Goal: Information Seeking & Learning: Learn about a topic

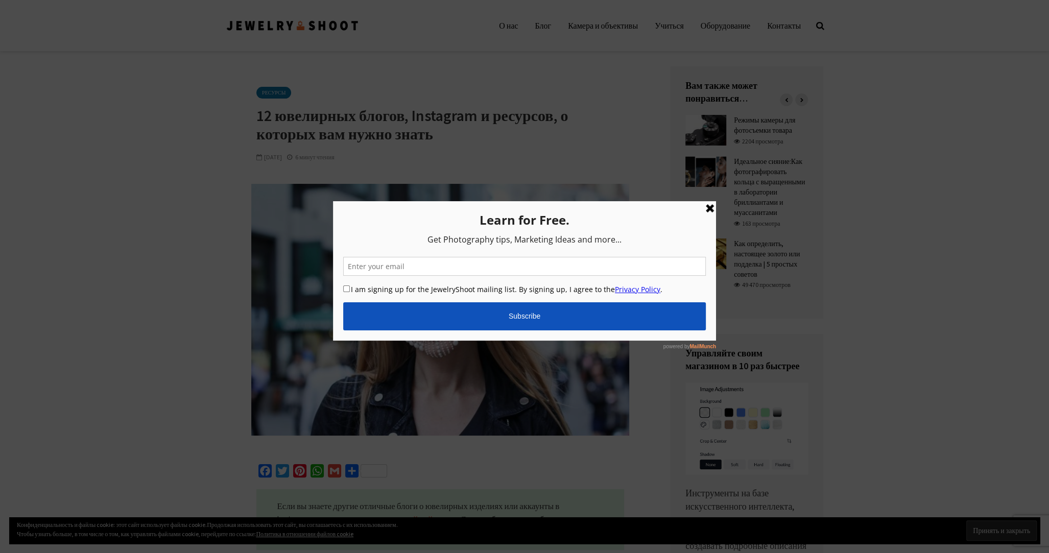
click at [711, 207] on link at bounding box center [710, 208] width 12 height 12
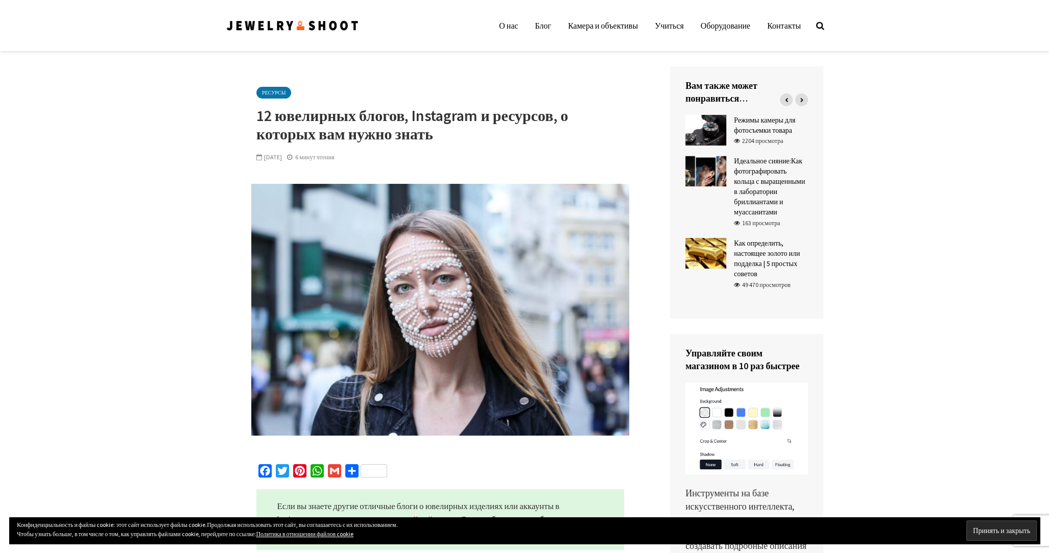
click at [280, 29] on img at bounding box center [293, 26] width 134 height 14
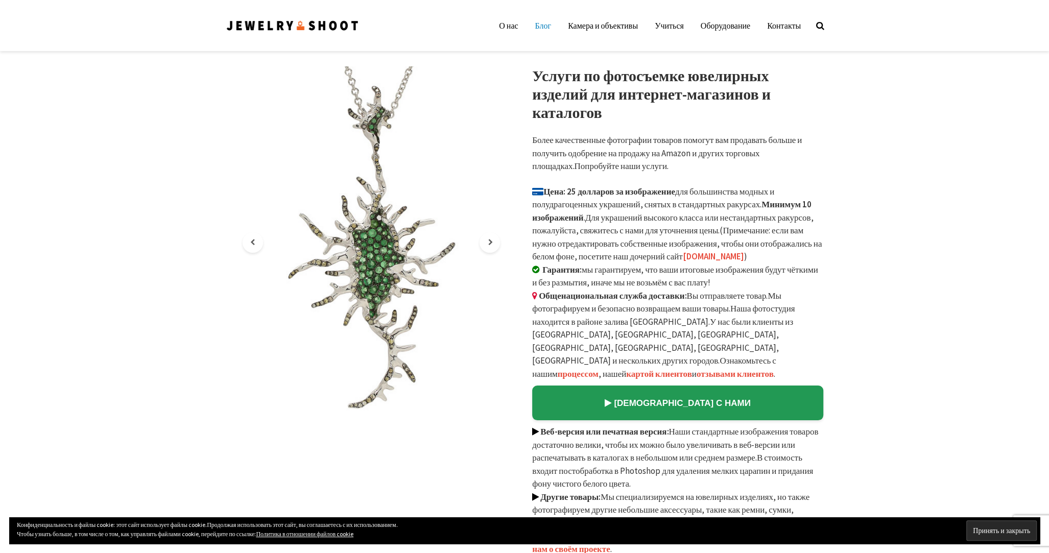
click at [535, 23] on ya-tr-span "Блог" at bounding box center [543, 25] width 16 height 10
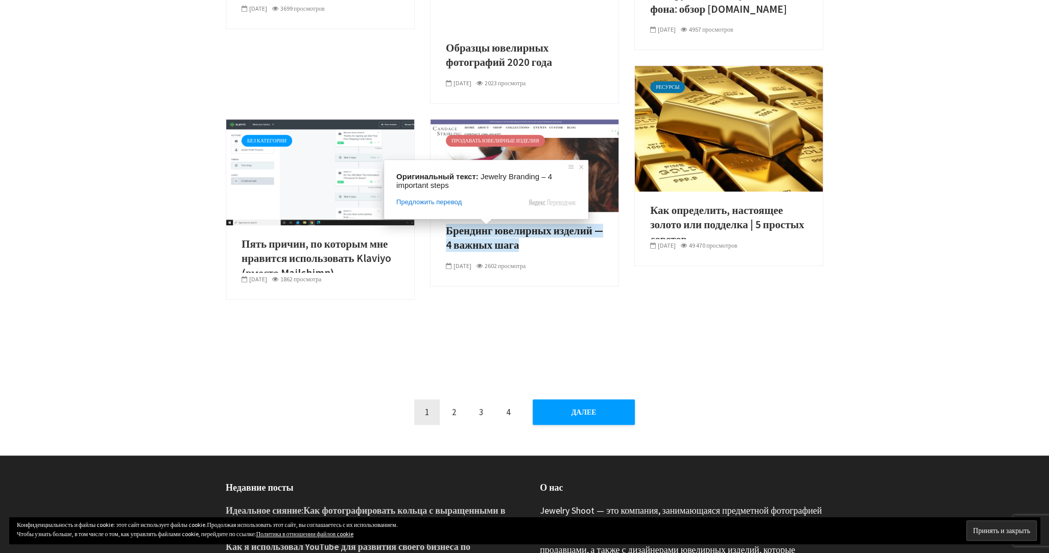
scroll to position [817, 0]
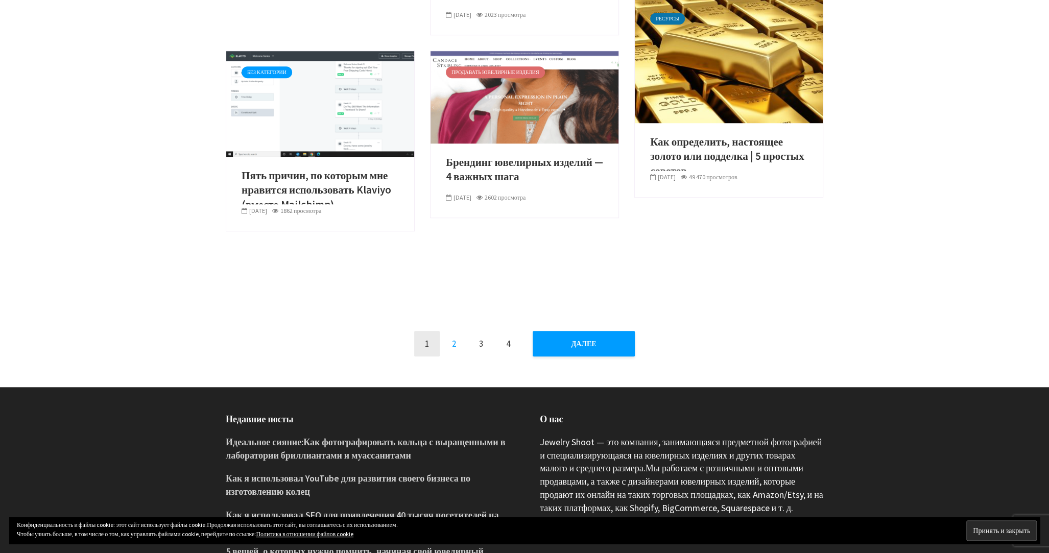
click at [453, 347] on link "2" at bounding box center [454, 344] width 26 height 26
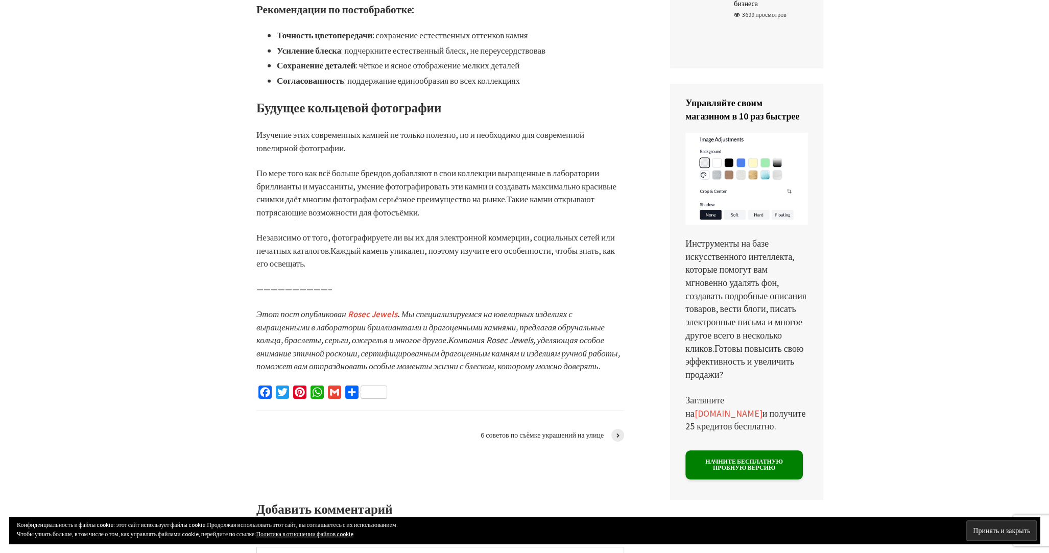
scroll to position [3064, 0]
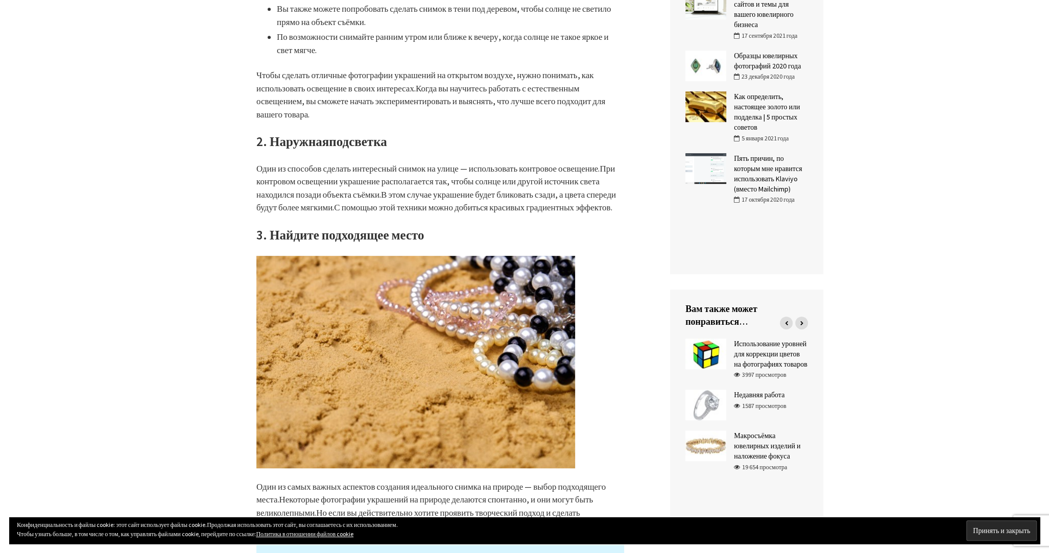
scroll to position [460, 0]
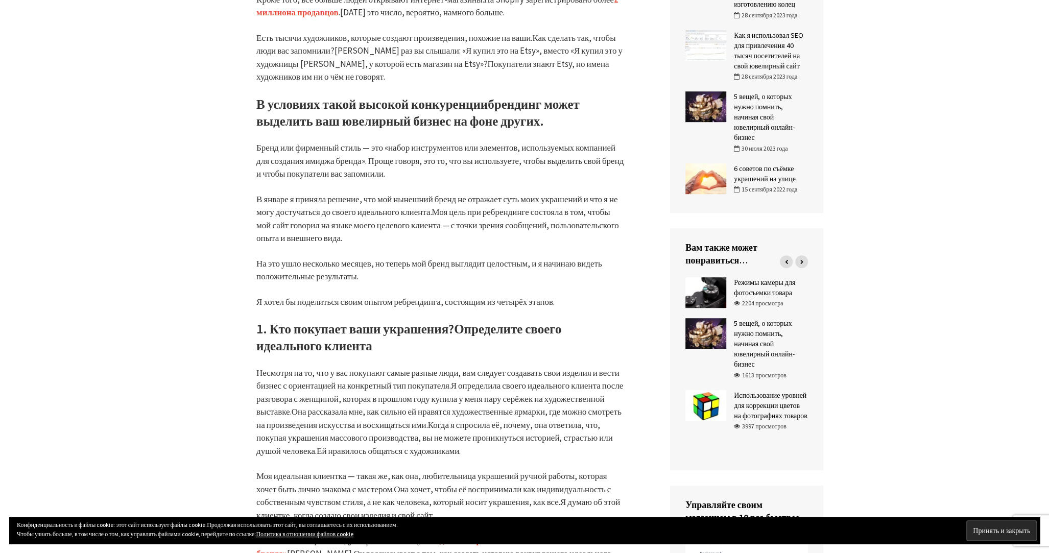
scroll to position [817, 0]
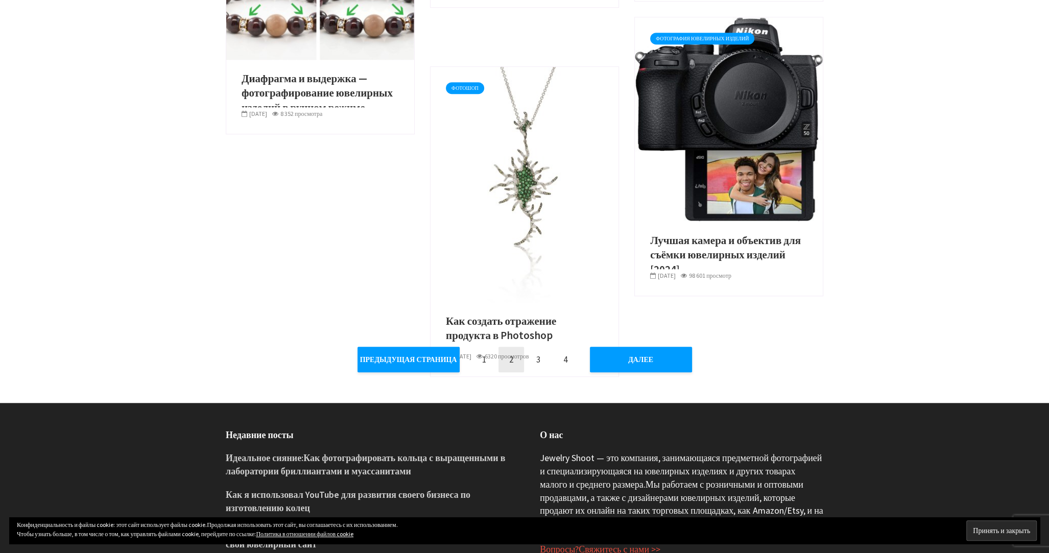
scroll to position [868, 0]
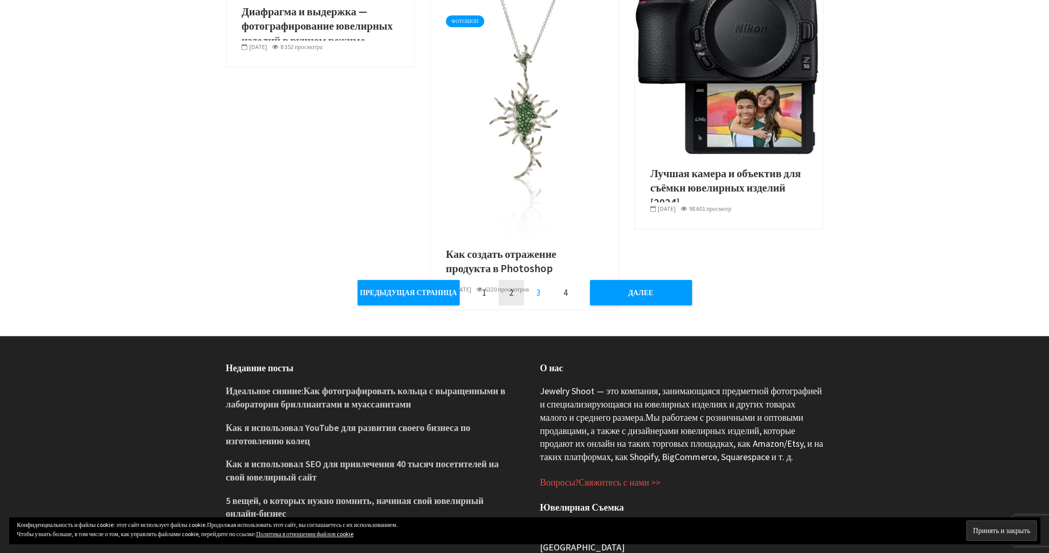
click at [535, 295] on link "3" at bounding box center [538, 293] width 26 height 26
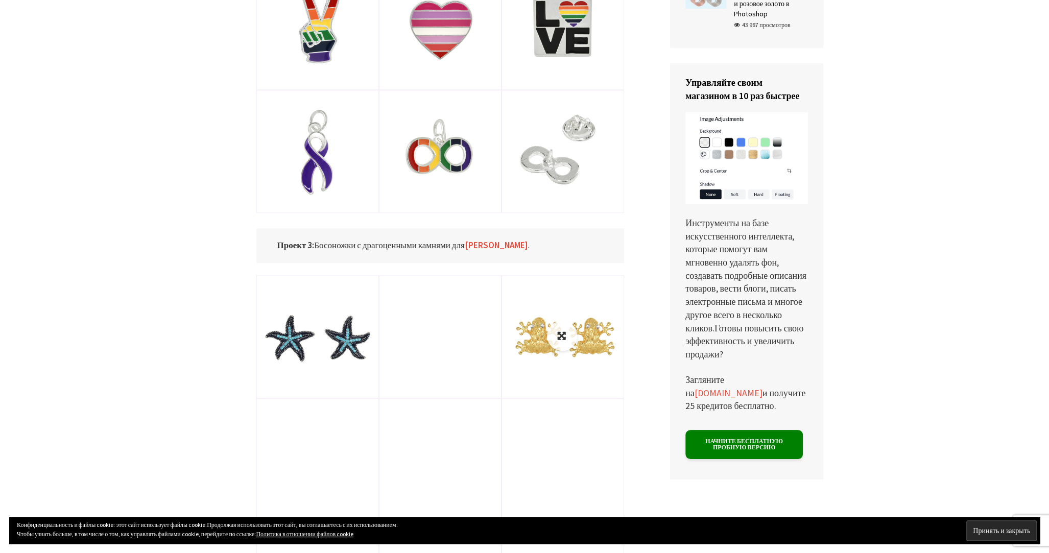
scroll to position [1072, 0]
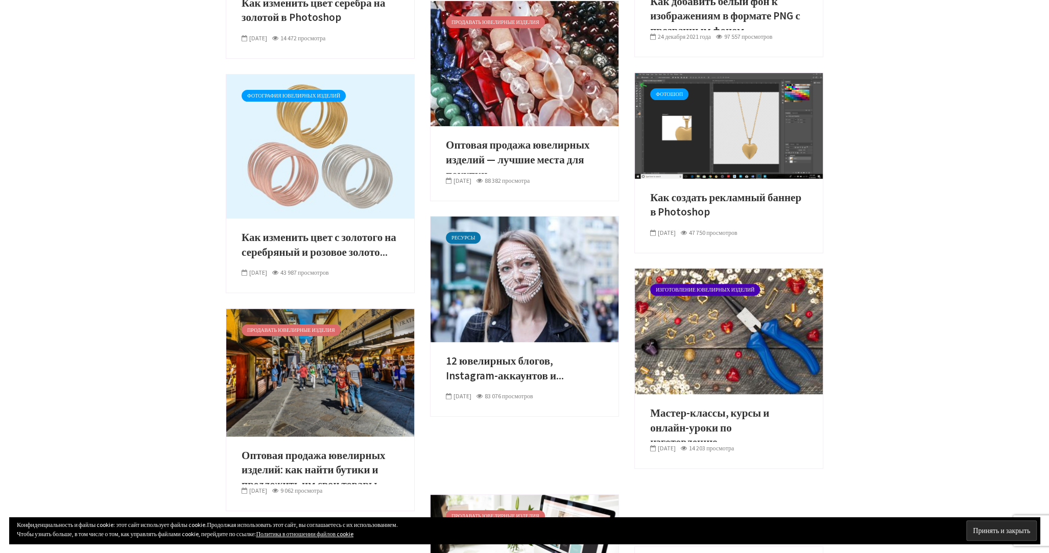
scroll to position [306, 0]
